Goal: Navigation & Orientation: Go to known website

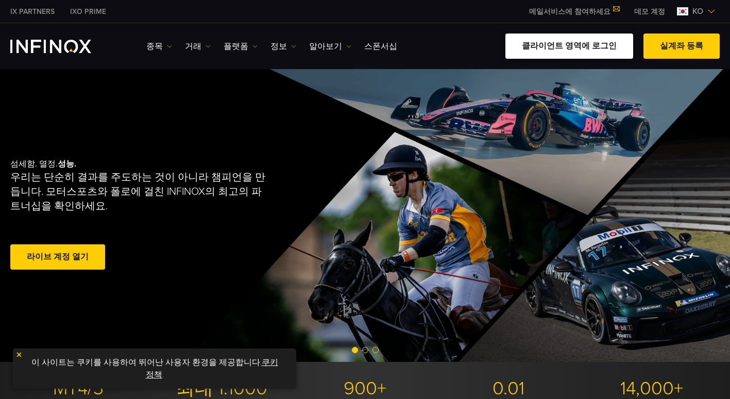
drag, startPoint x: 0, startPoint y: 0, endPoint x: 577, endPoint y: 50, distance: 579.6
click at [577, 50] on link "클라이언트 영역에 로그인" at bounding box center [569, 45] width 128 height 25
click at [591, 40] on link "클라이언트 영역에 로그인" at bounding box center [569, 45] width 128 height 25
